Goal: Navigation & Orientation: Find specific page/section

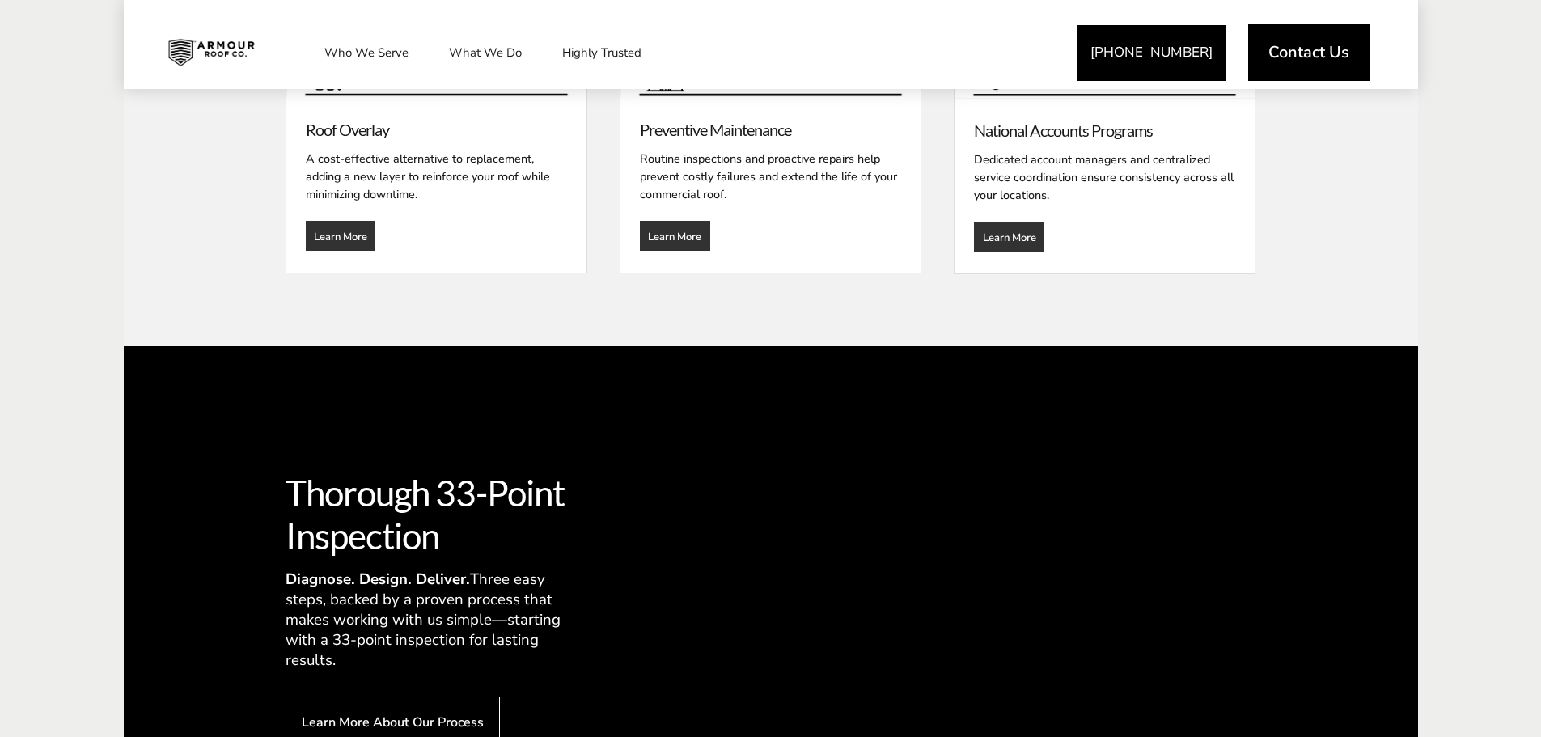
scroll to position [2427, 0]
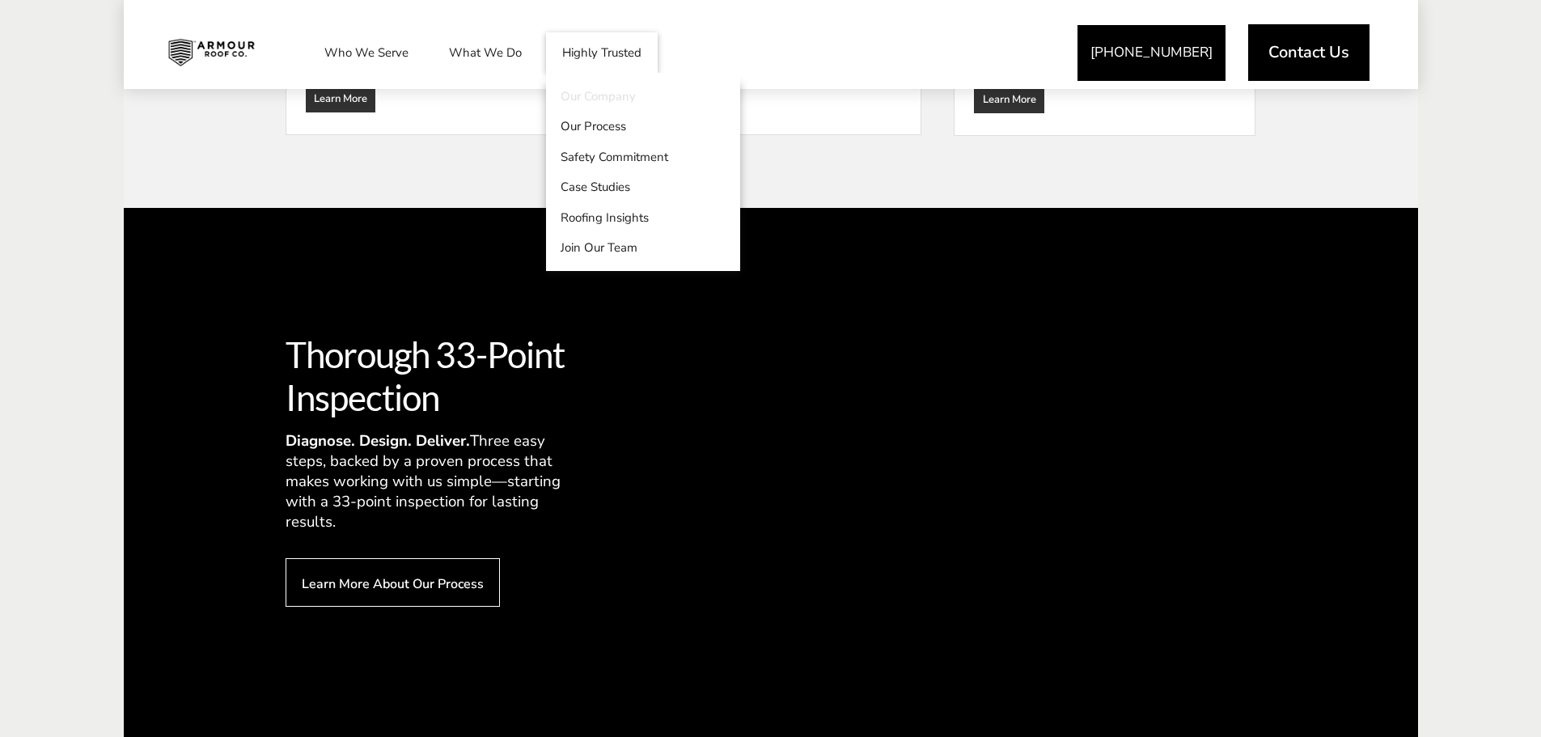
click at [600, 102] on link "Our Company" at bounding box center [643, 96] width 194 height 31
click at [608, 98] on link "Our Company" at bounding box center [643, 96] width 194 height 31
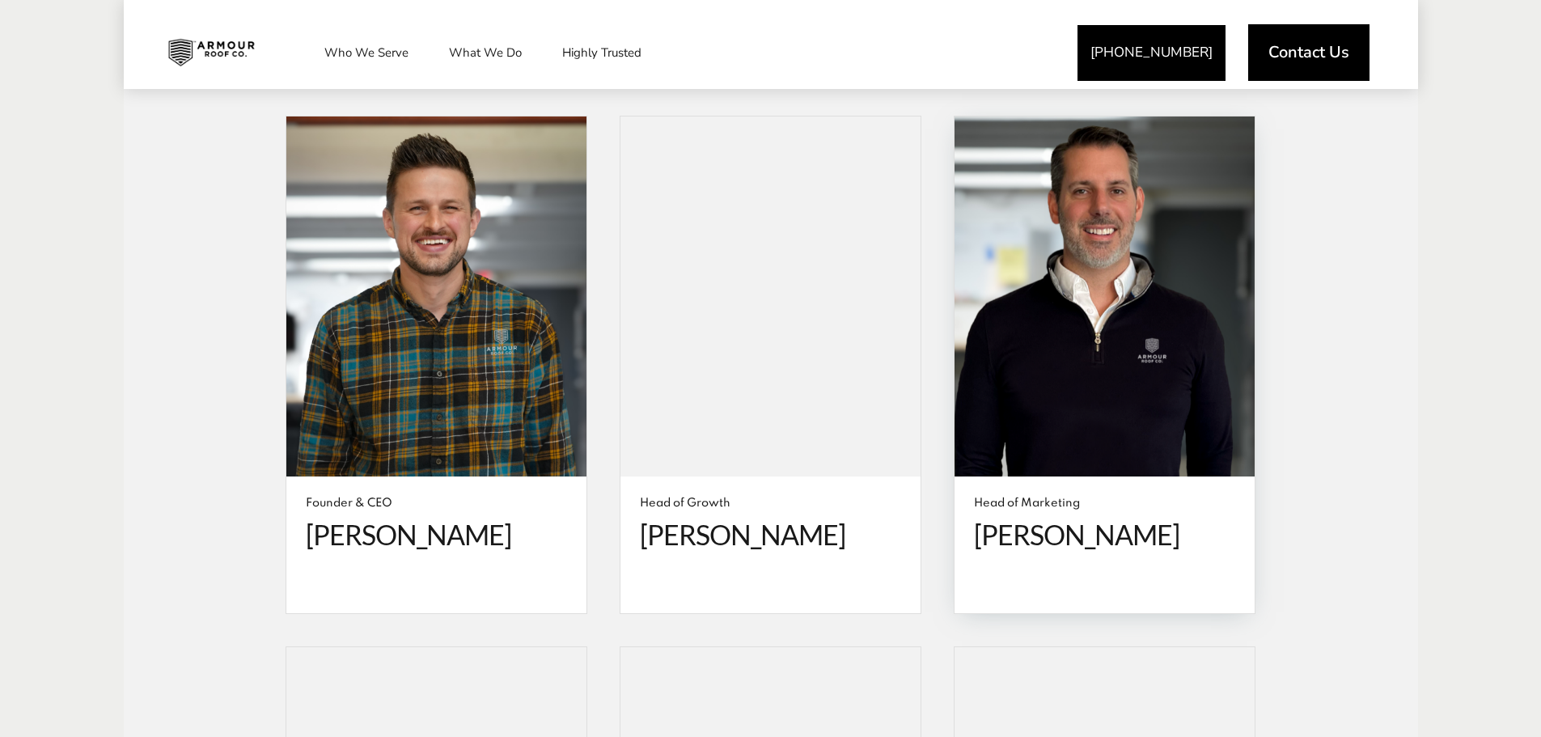
scroll to position [2993, 0]
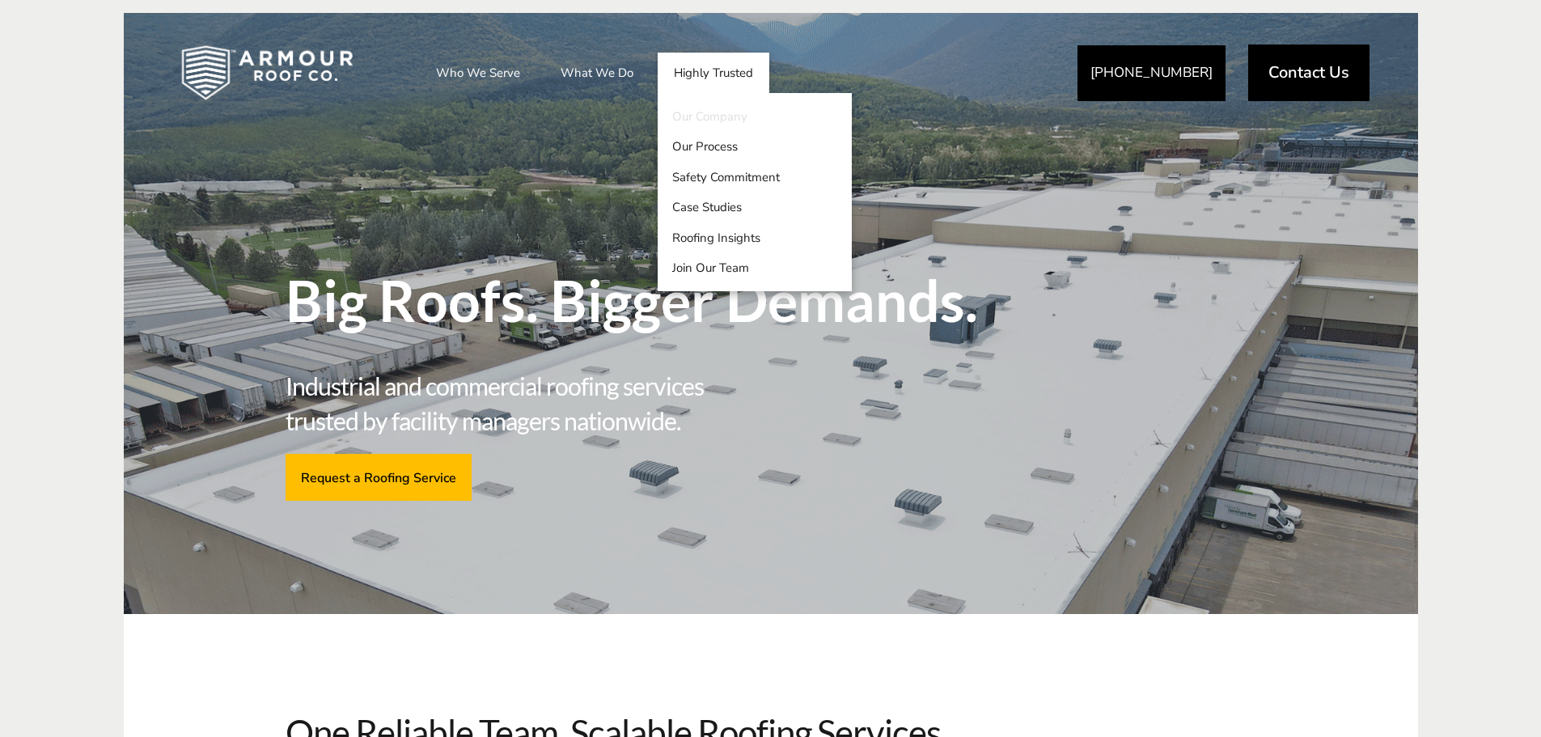
click at [716, 120] on link "Our Company" at bounding box center [755, 116] width 194 height 31
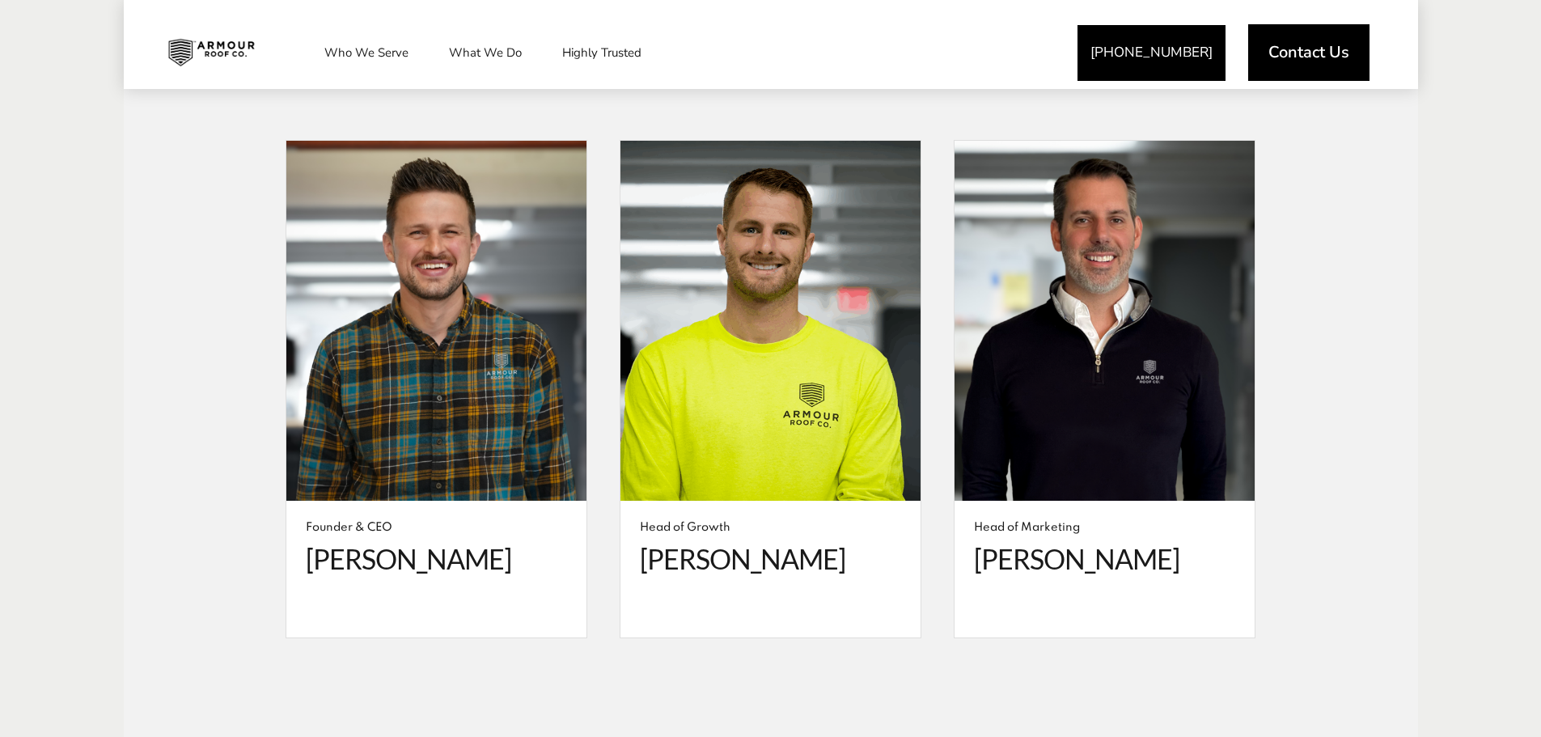
scroll to position [3236, 0]
